Goal: Understand process/instructions: Learn how to perform a task or action

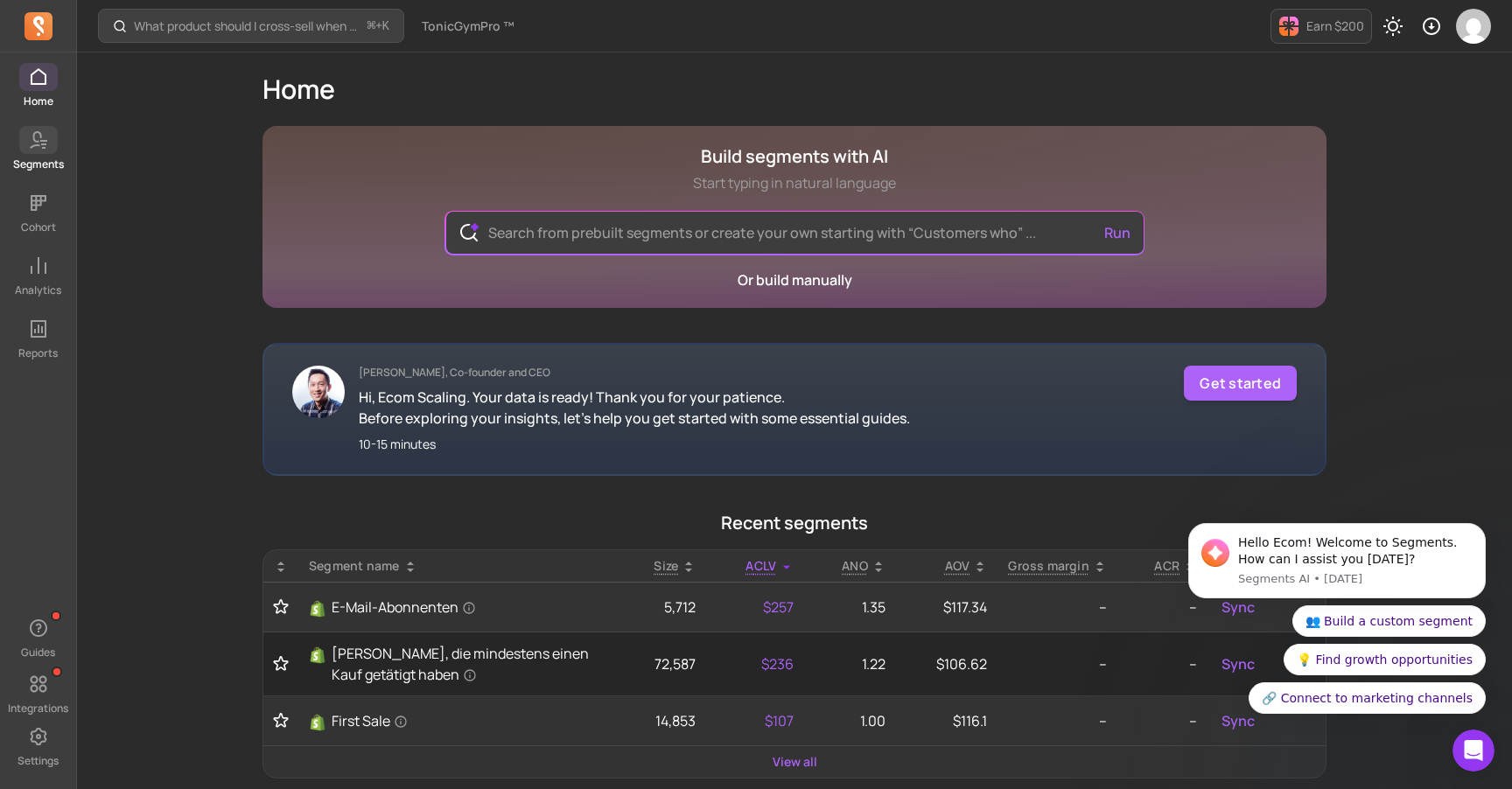
click at [29, 143] on icon at bounding box center [38, 139] width 21 height 21
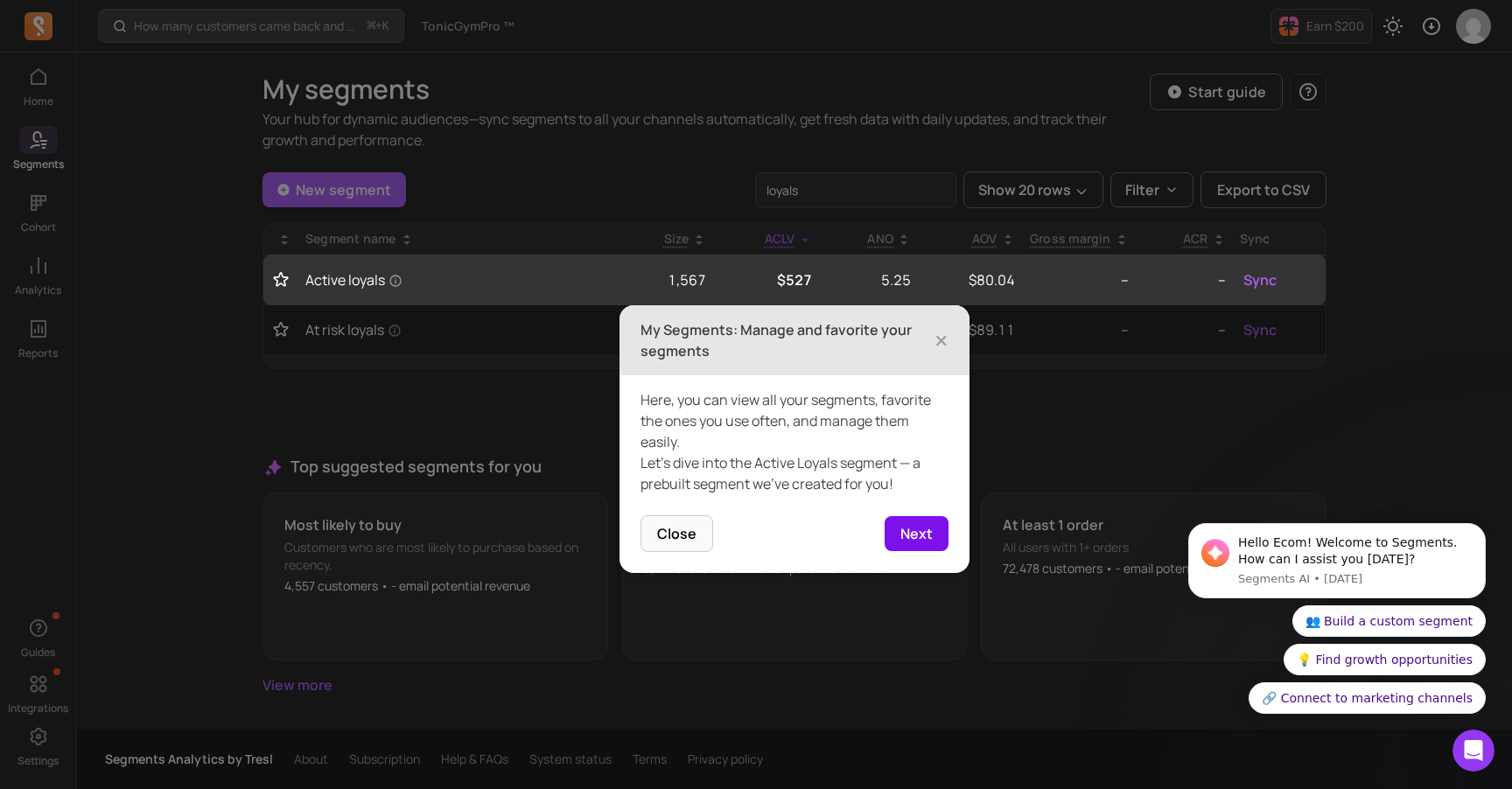
click at [932, 542] on button "Next" at bounding box center [917, 533] width 64 height 35
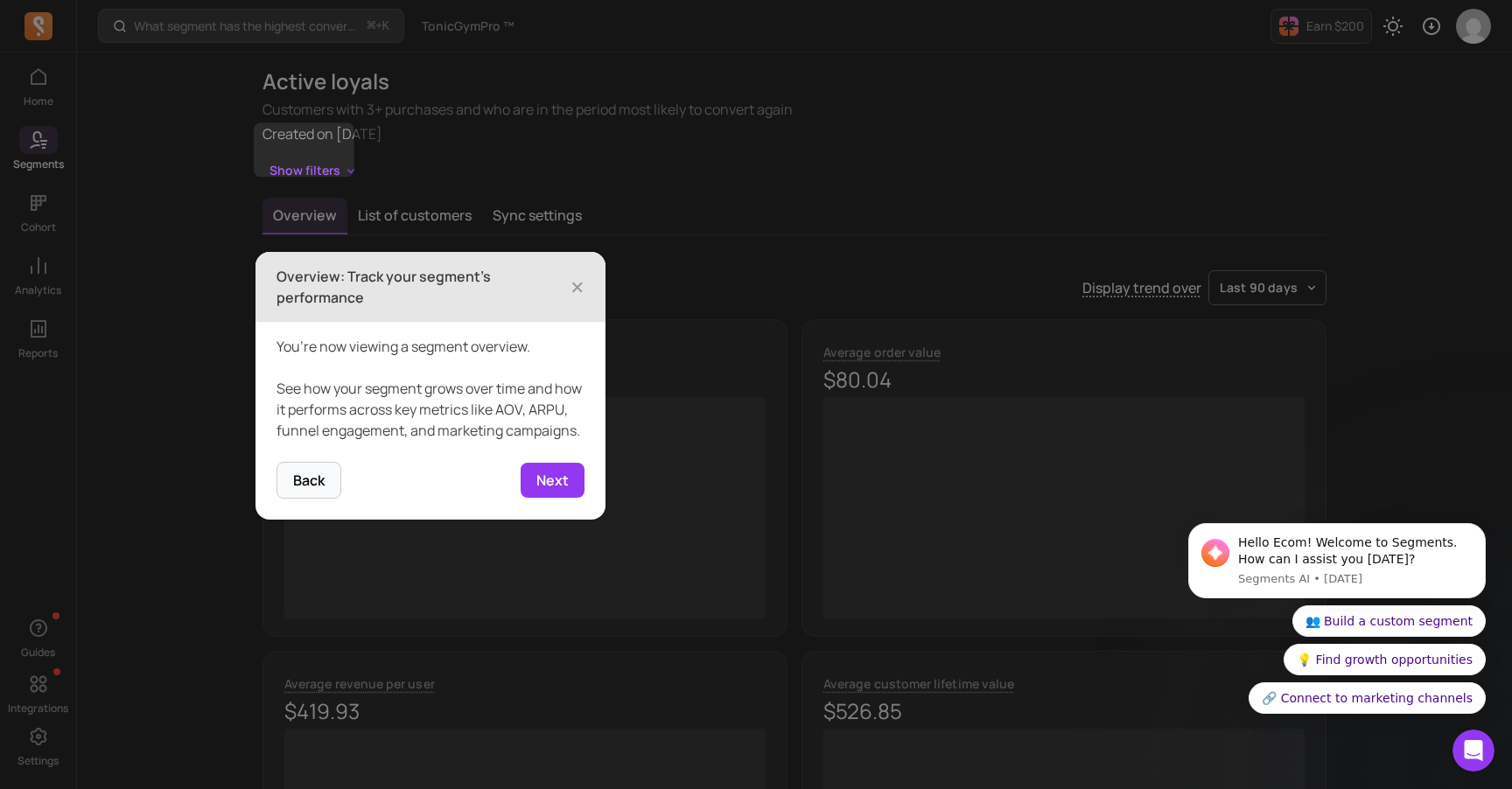
scroll to position [122, 0]
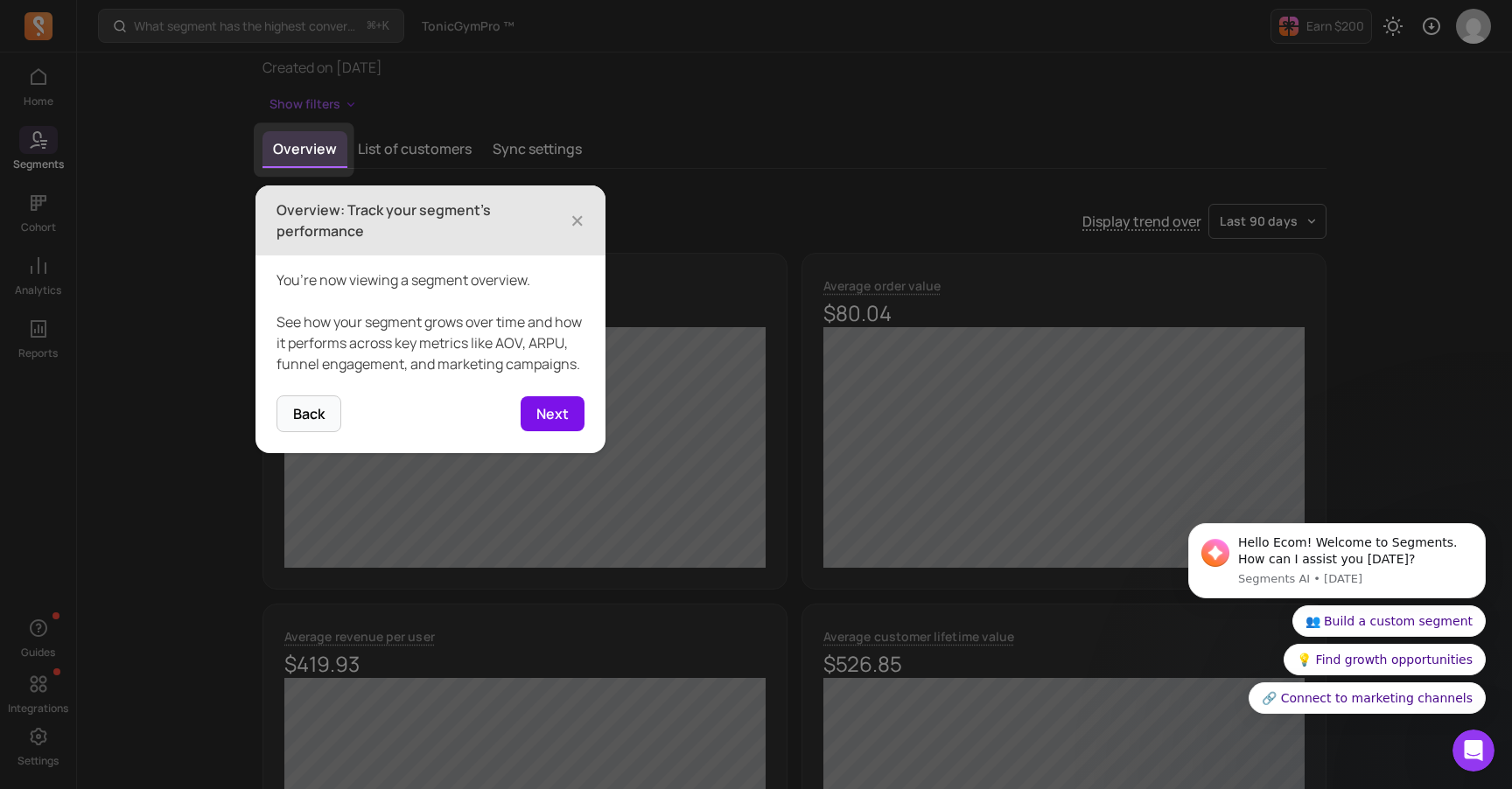
click at [545, 420] on button "Next" at bounding box center [553, 413] width 64 height 35
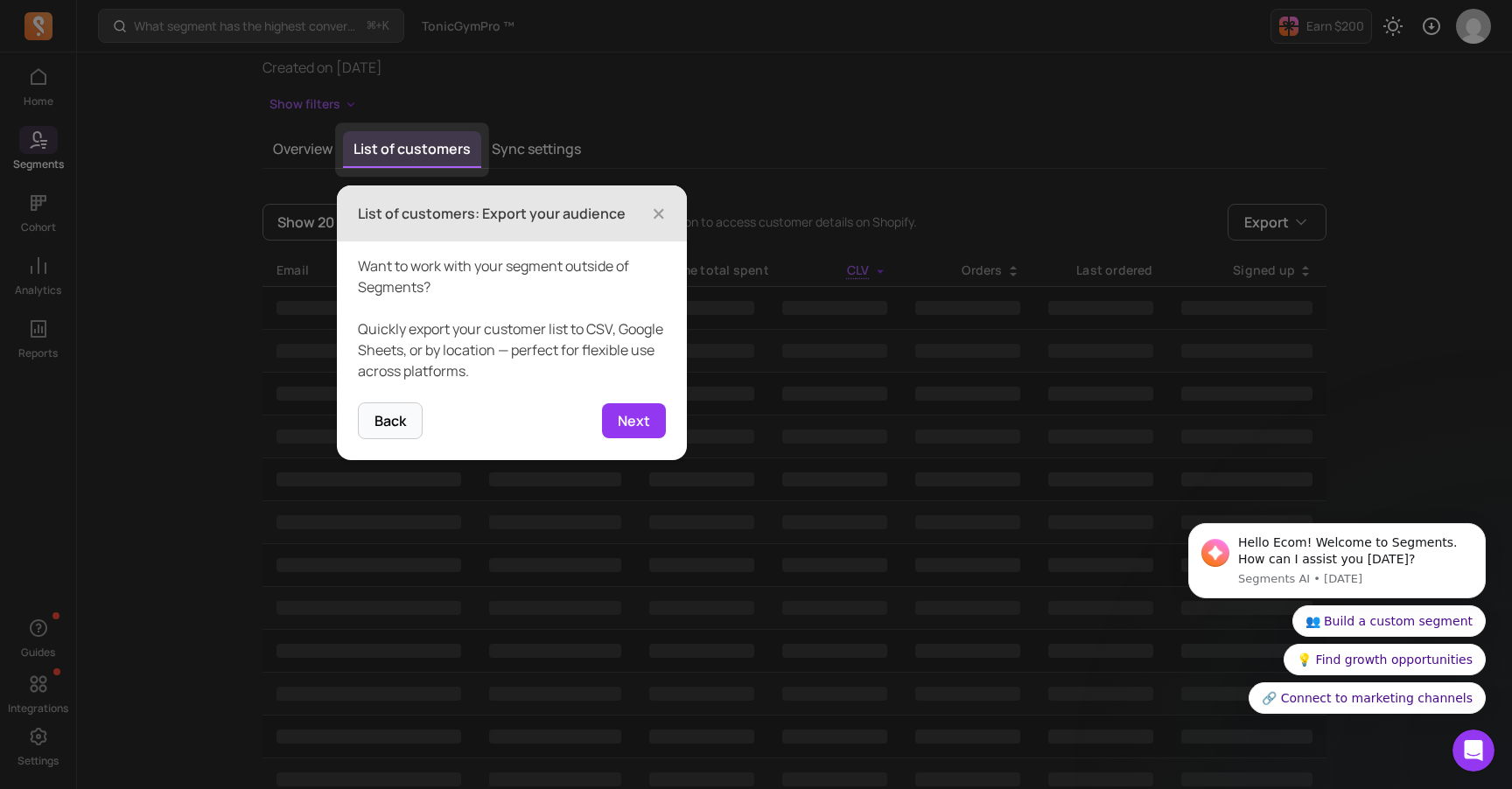
click at [602, 415] on footer "Back 3 of 5 Next" at bounding box center [512, 431] width 350 height 57
click at [629, 419] on button "Next" at bounding box center [634, 420] width 64 height 35
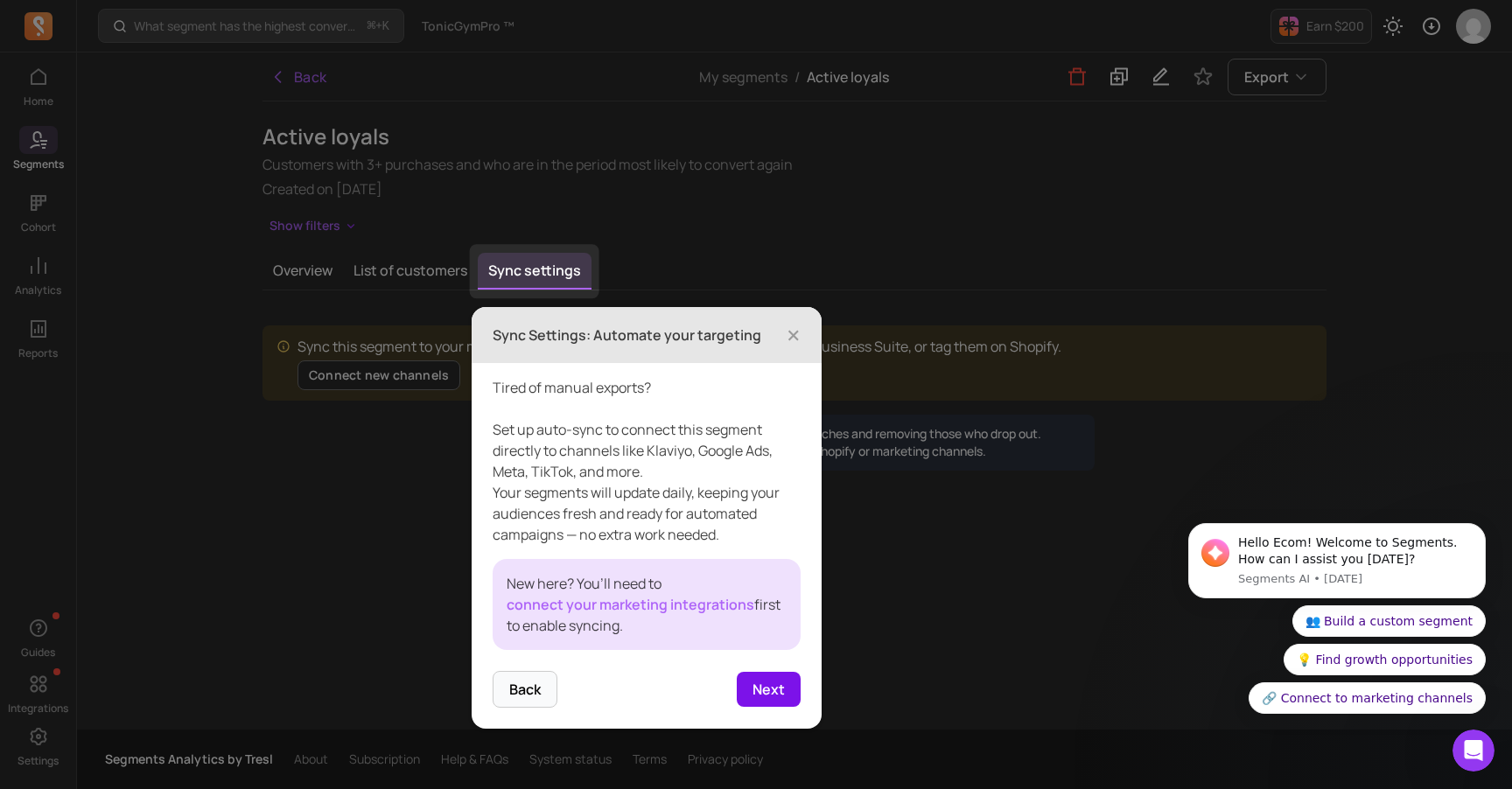
click at [757, 692] on button "Next" at bounding box center [768, 689] width 64 height 35
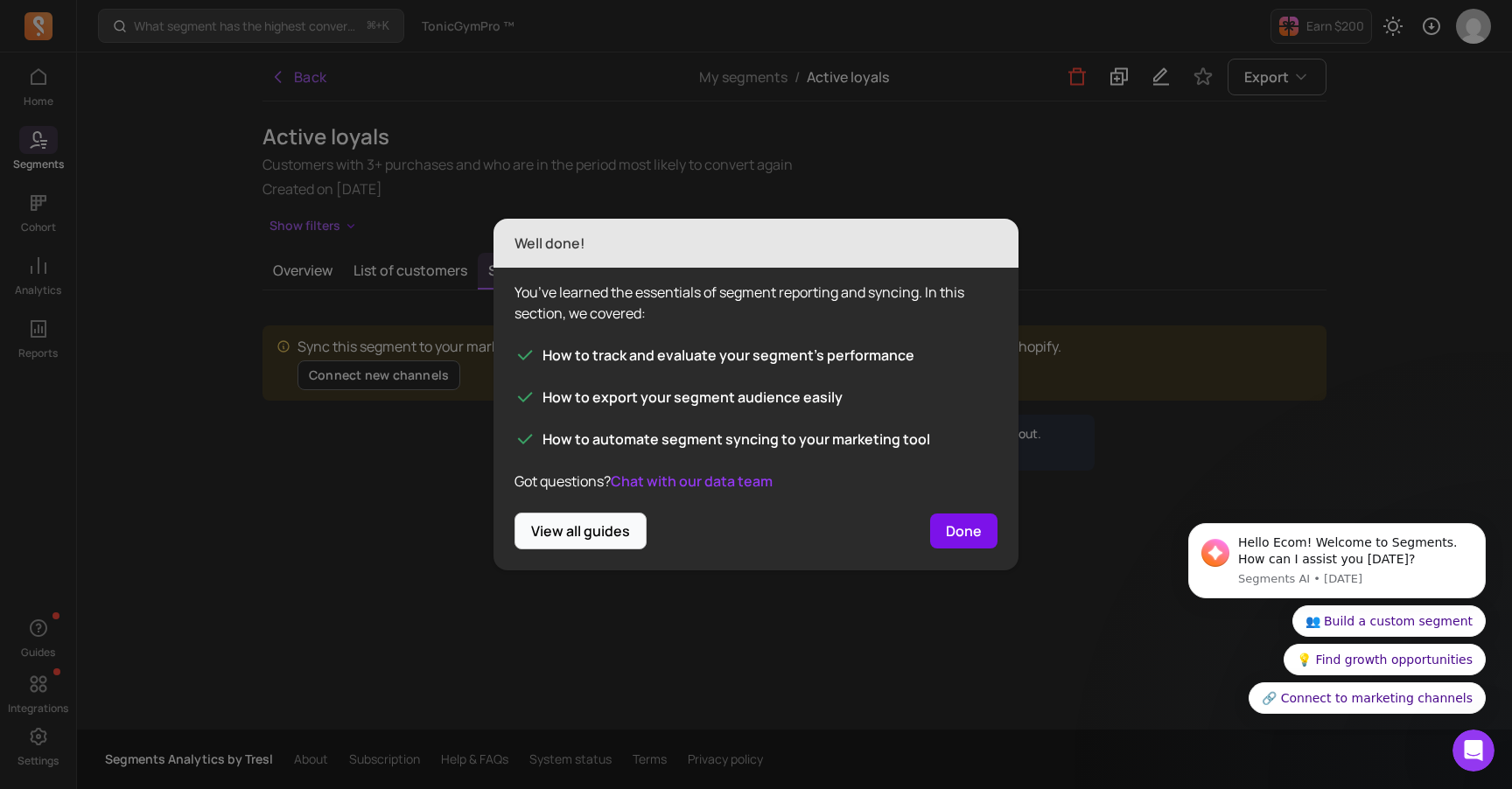
click at [961, 535] on button "Done" at bounding box center [964, 530] width 67 height 35
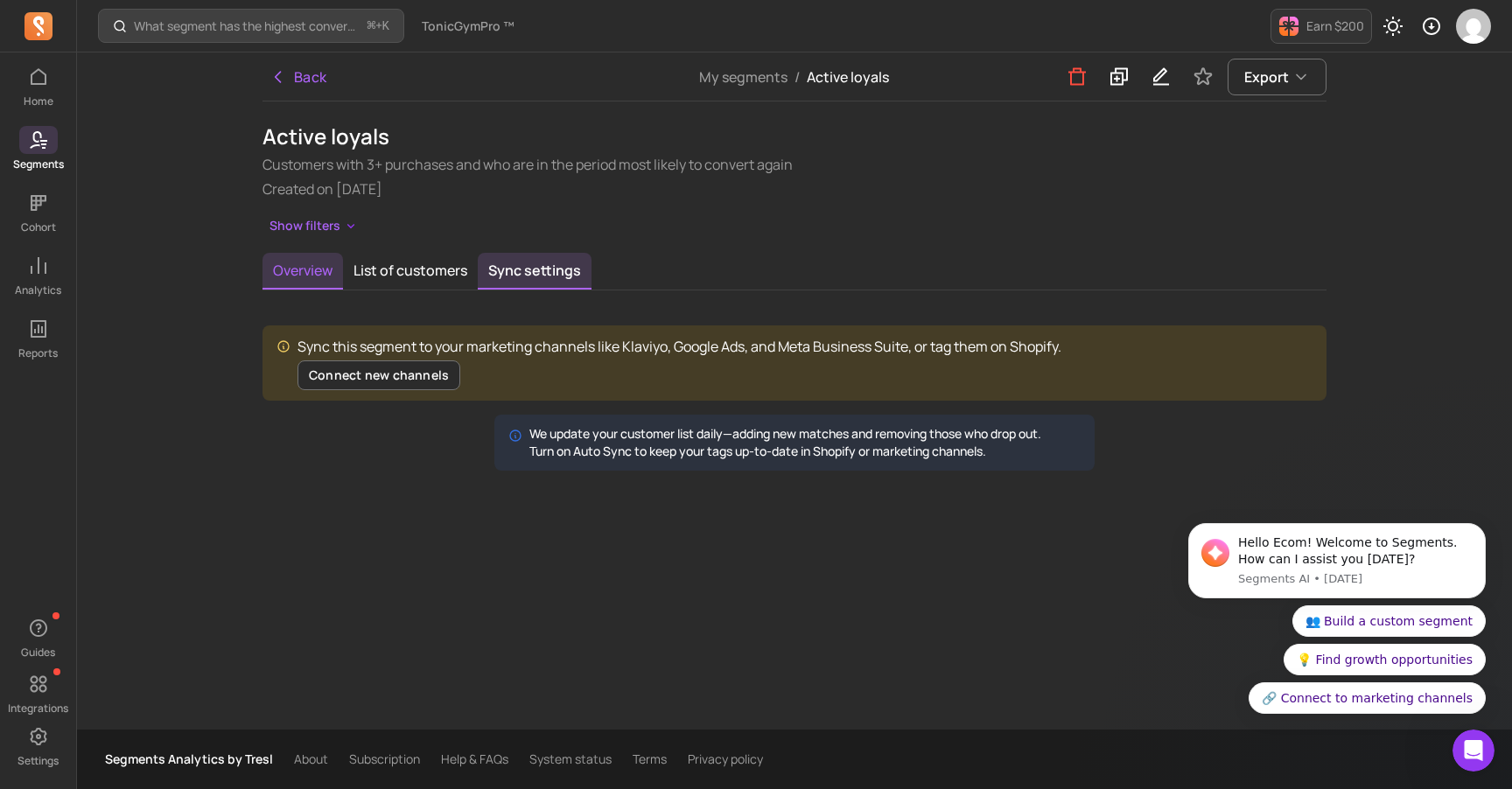
click at [294, 264] on button "Overview" at bounding box center [302, 271] width 80 height 37
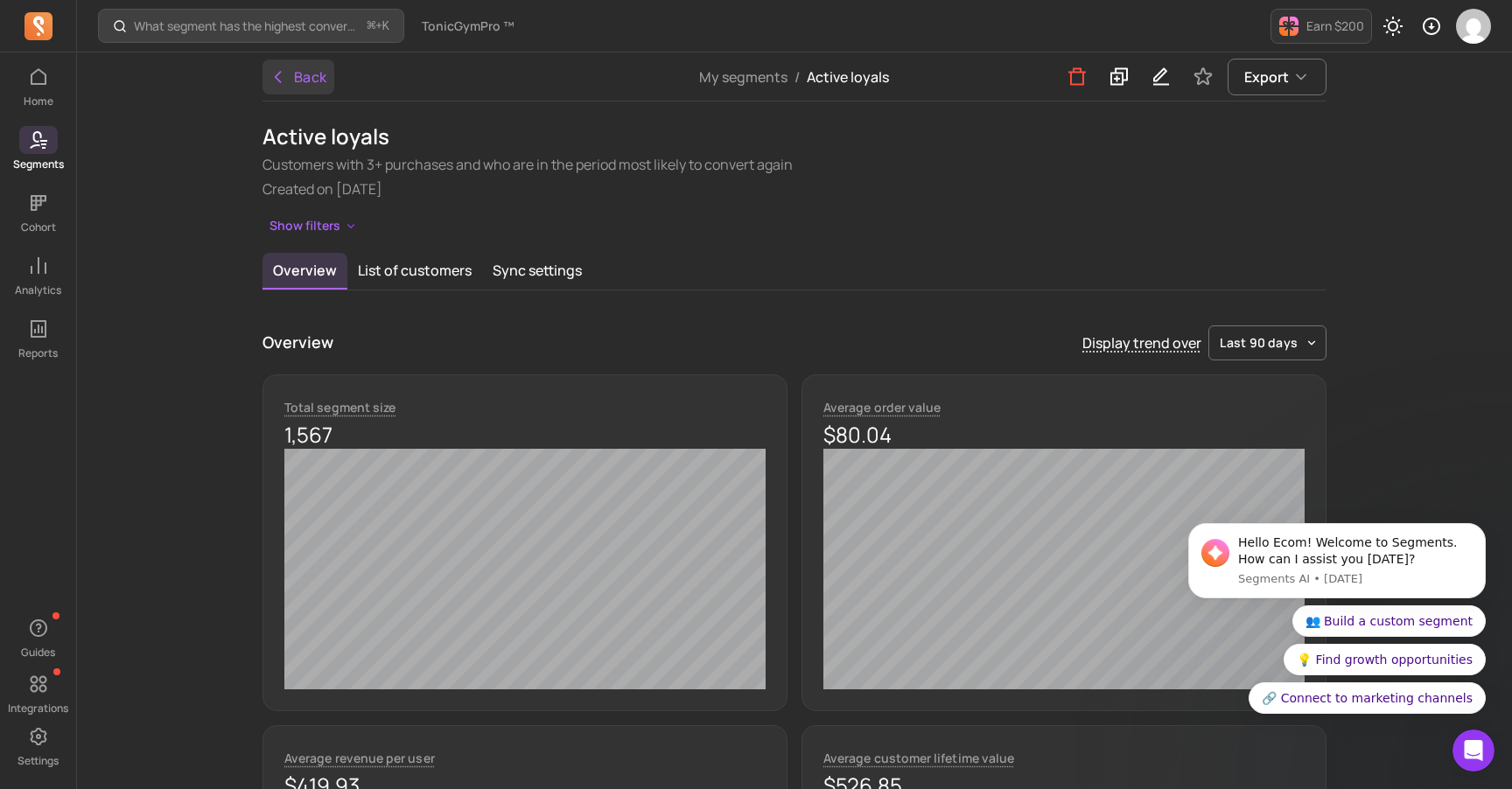
click at [289, 77] on button "Back" at bounding box center [298, 76] width 72 height 35
